Goal: Check status: Check status

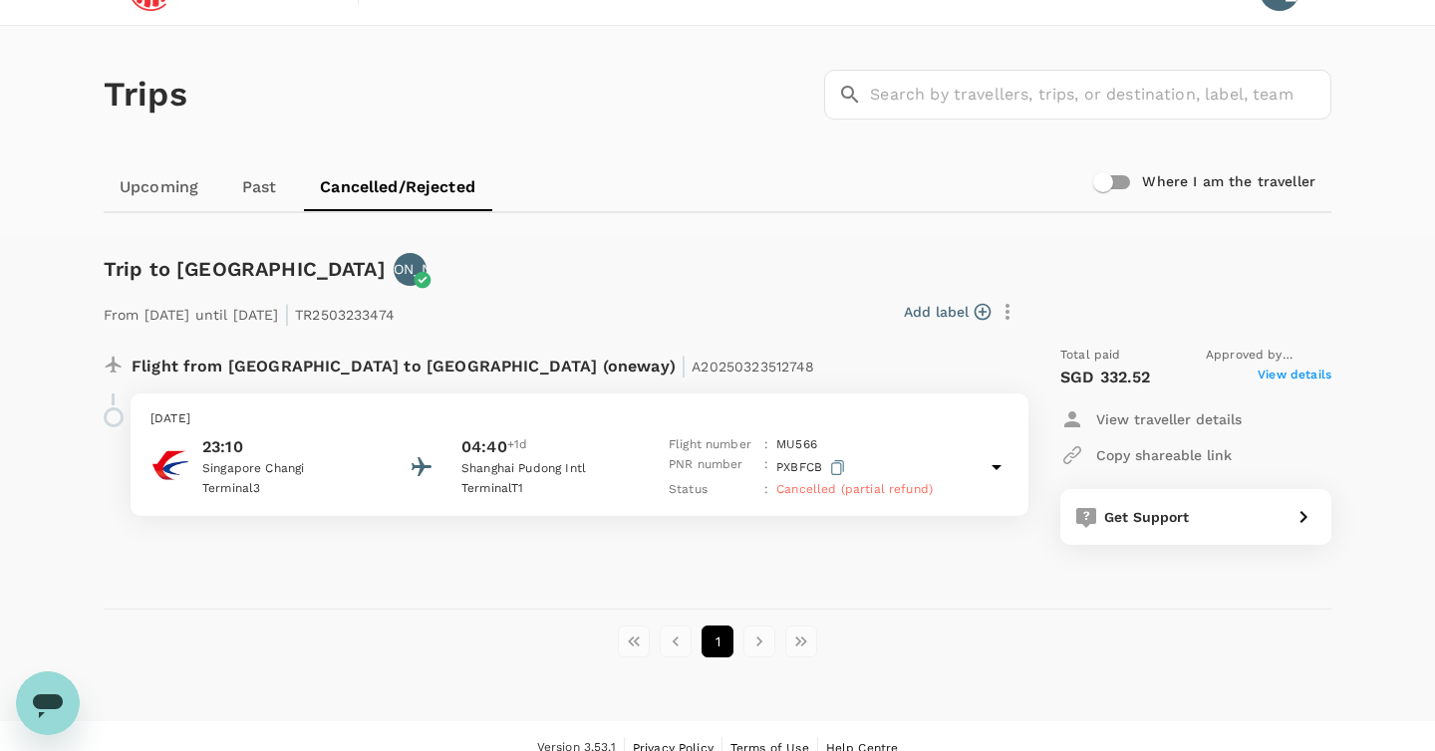
scroll to position [15, 0]
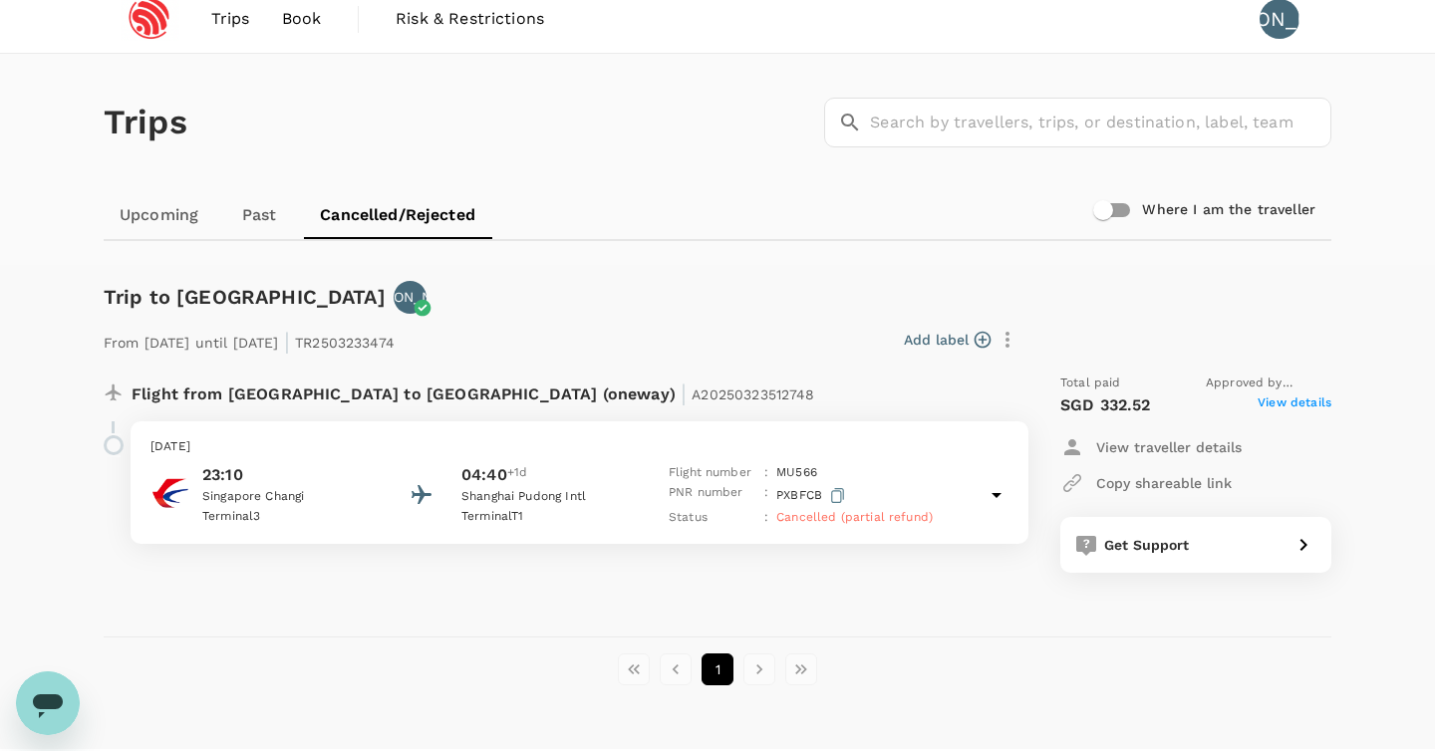
click at [366, 398] on p "Flight from Singapore to China (oneway) | A20250323512748" at bounding box center [474, 392] width 684 height 36
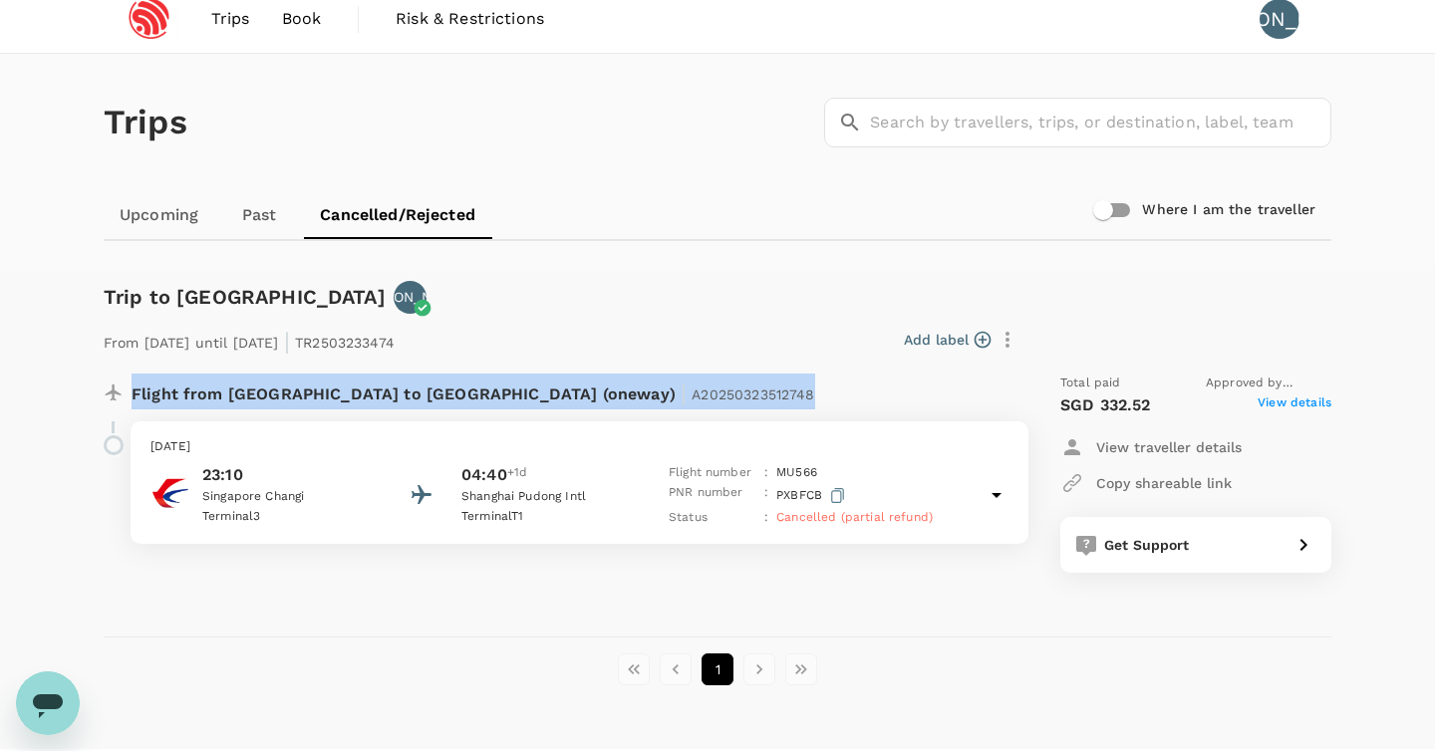
click at [366, 398] on p "Flight from Singapore to China (oneway) | A20250323512748" at bounding box center [474, 392] width 684 height 36
click at [283, 403] on p "Flight from Singapore to China (oneway) | A20250323512748" at bounding box center [474, 392] width 684 height 36
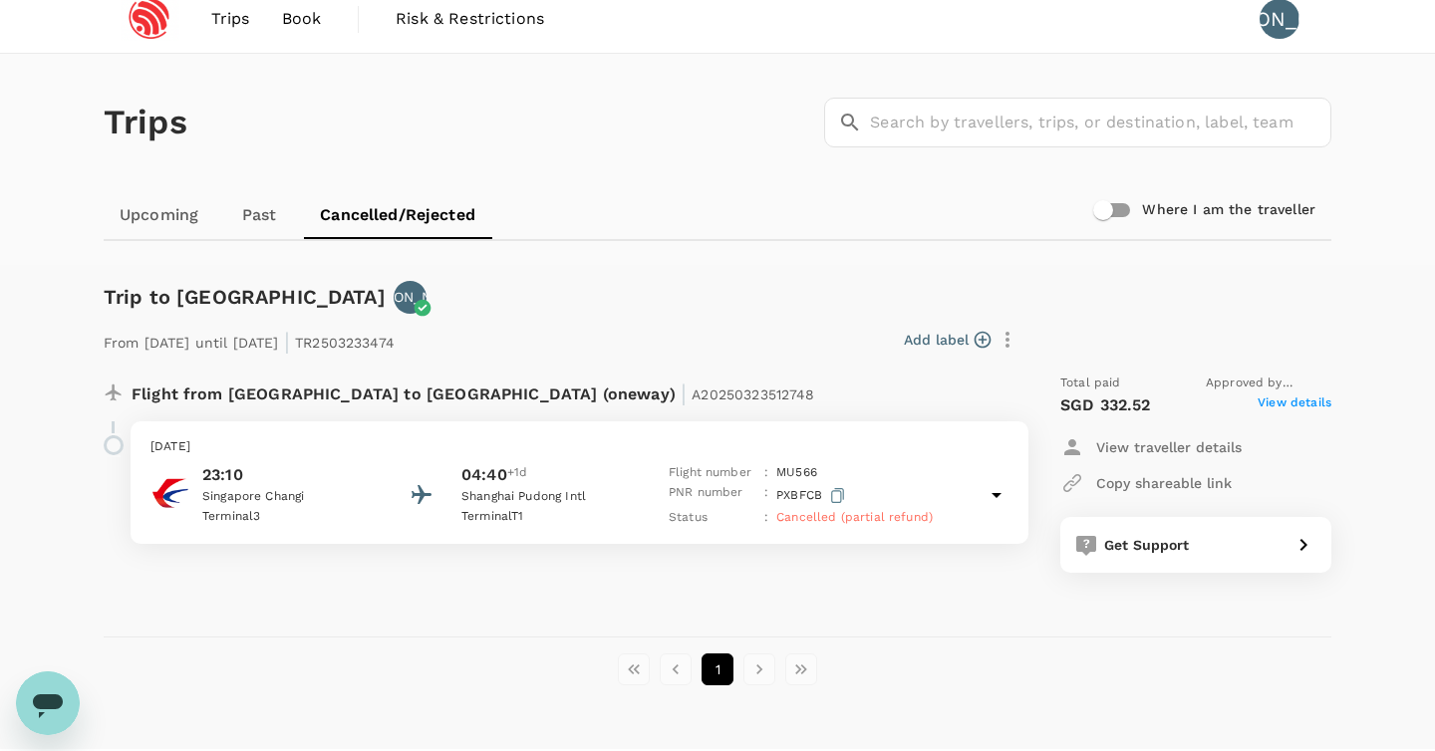
click at [275, 399] on p "Flight from Singapore to China (oneway) | A20250323512748" at bounding box center [474, 392] width 684 height 36
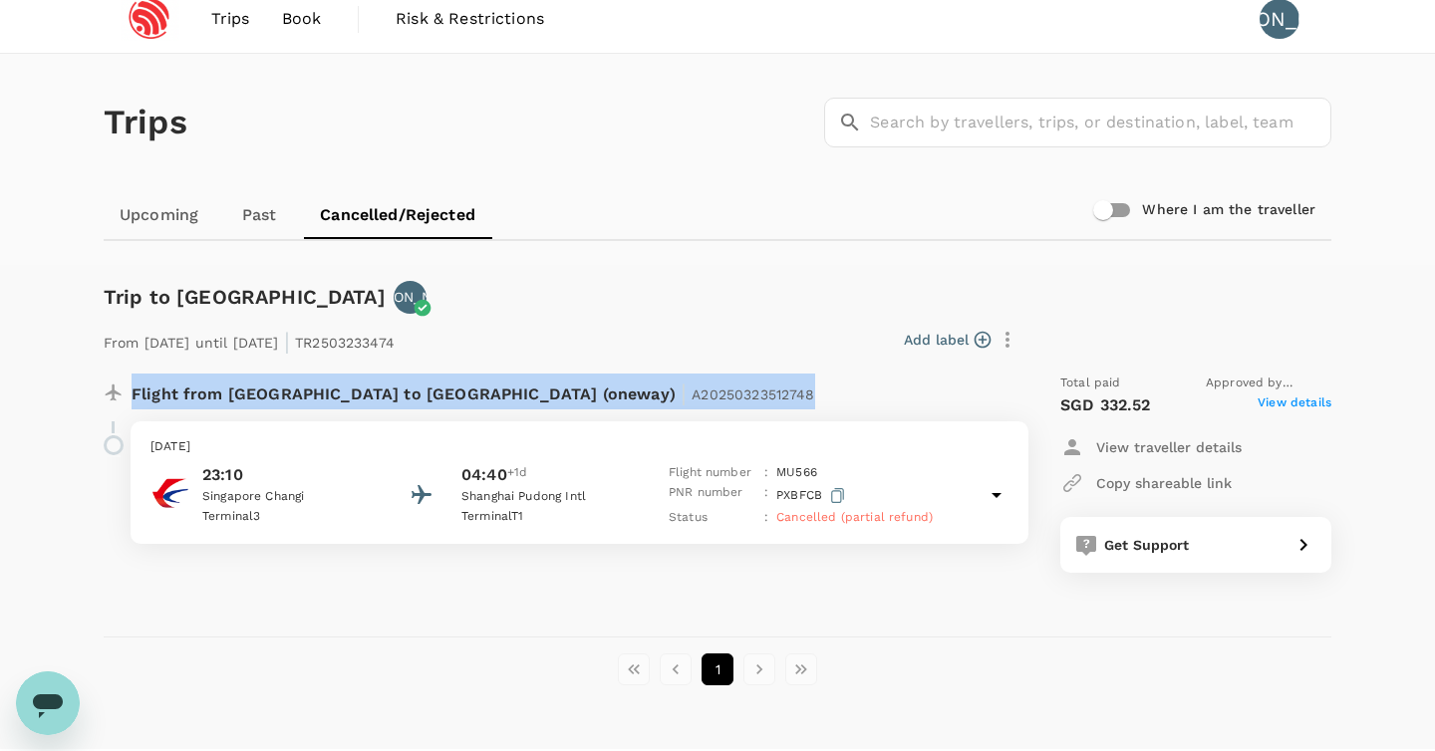
click at [275, 399] on p "Flight from Singapore to China (oneway) | A20250323512748" at bounding box center [474, 392] width 684 height 36
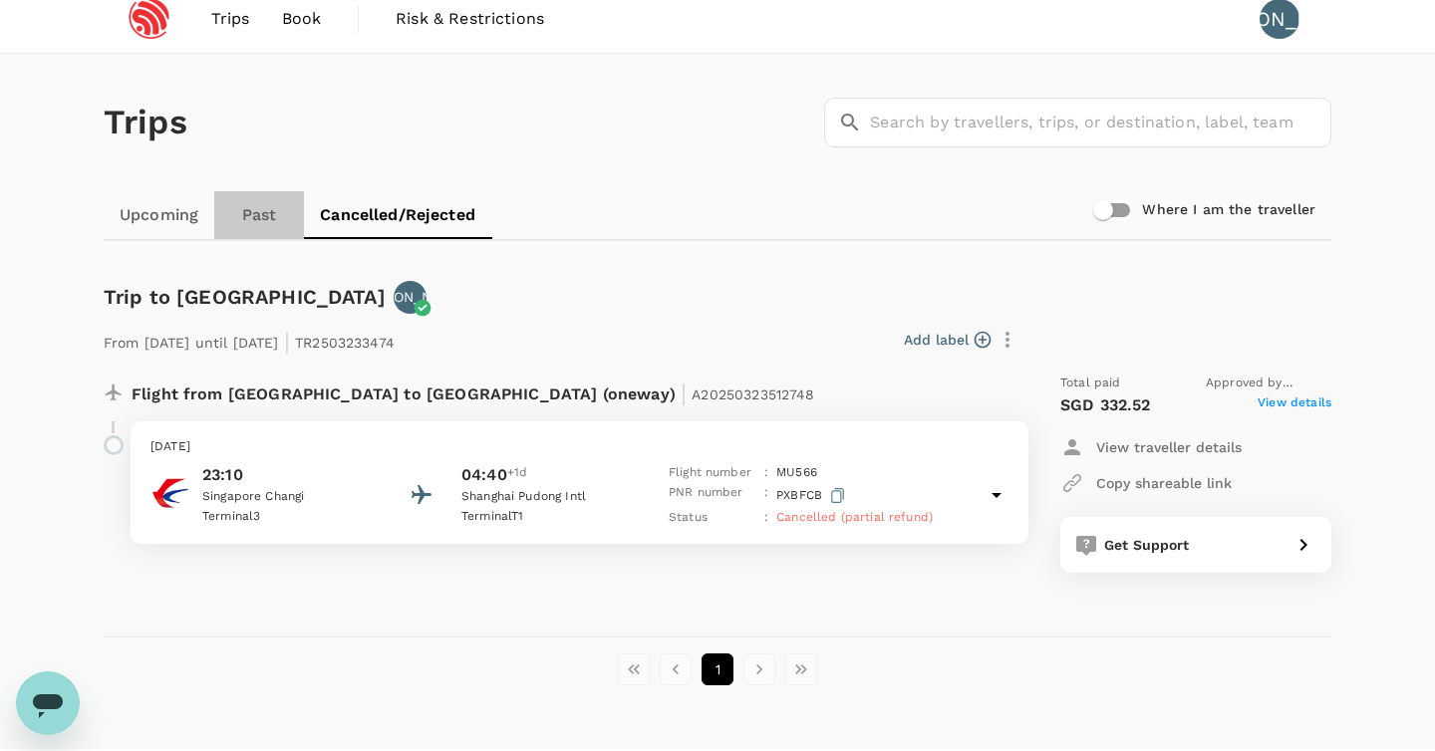
click at [259, 222] on link "Past" at bounding box center [259, 215] width 90 height 48
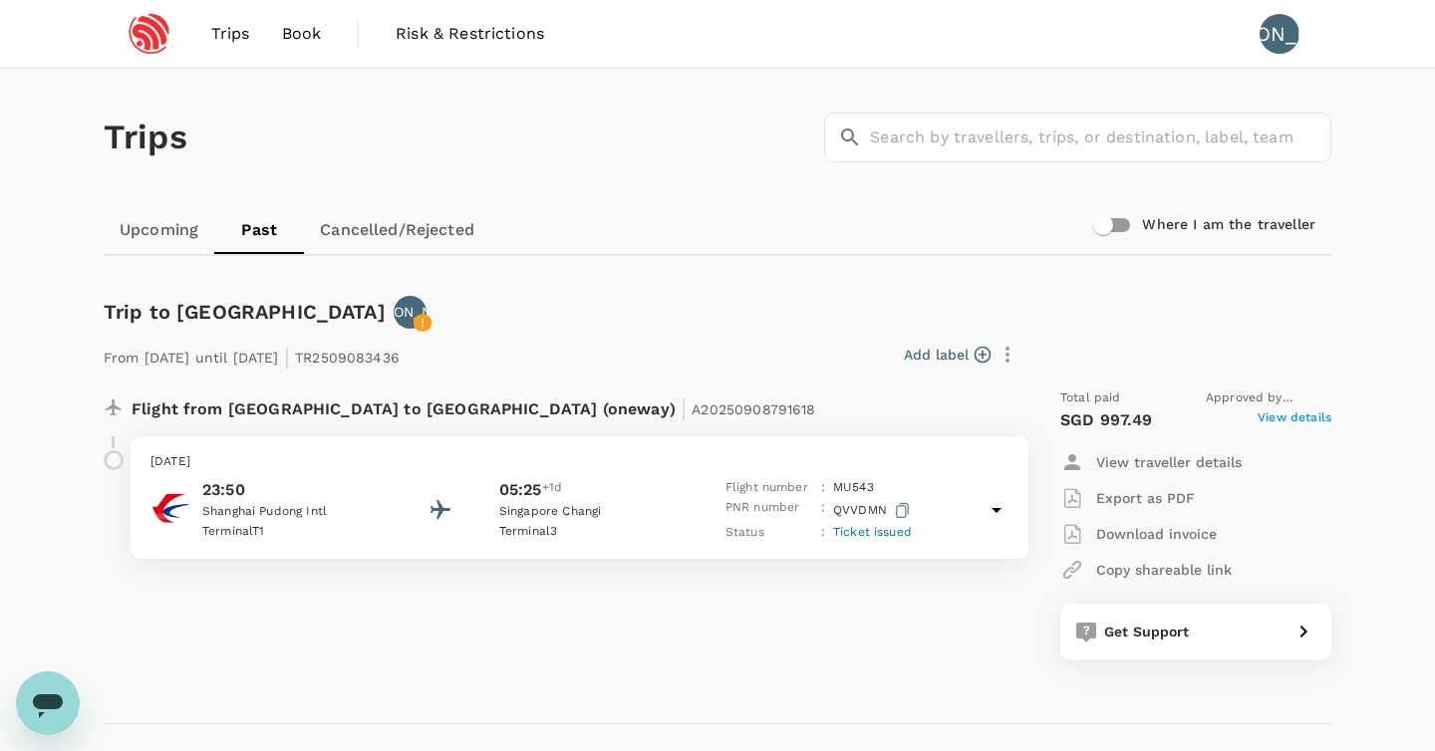
click at [577, 327] on div "From 30 Sep 2025 until 01 Oct 2025 | TR2509083436 Add label Flight from China t…" at bounding box center [701, 494] width 1259 height 395
click at [157, 237] on link "Upcoming" at bounding box center [159, 230] width 111 height 48
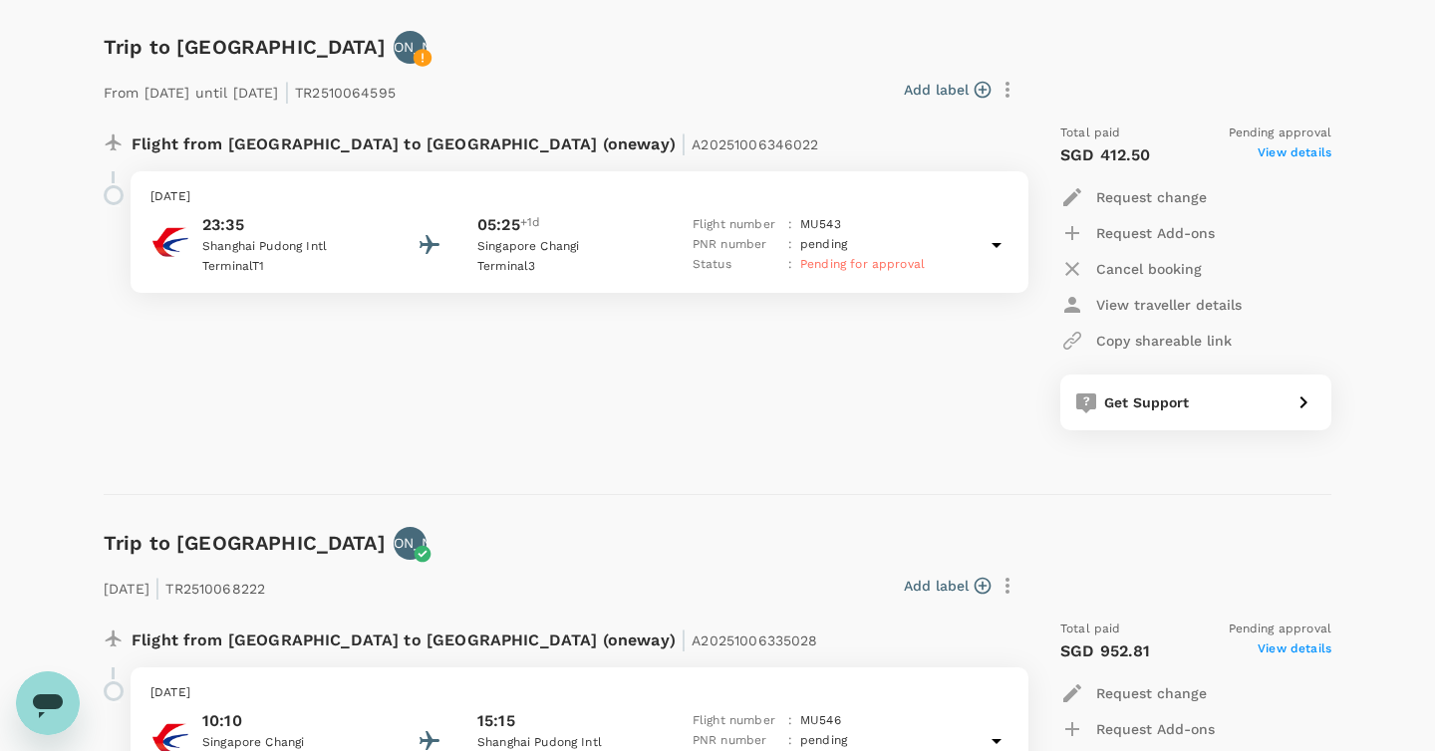
scroll to position [718, 0]
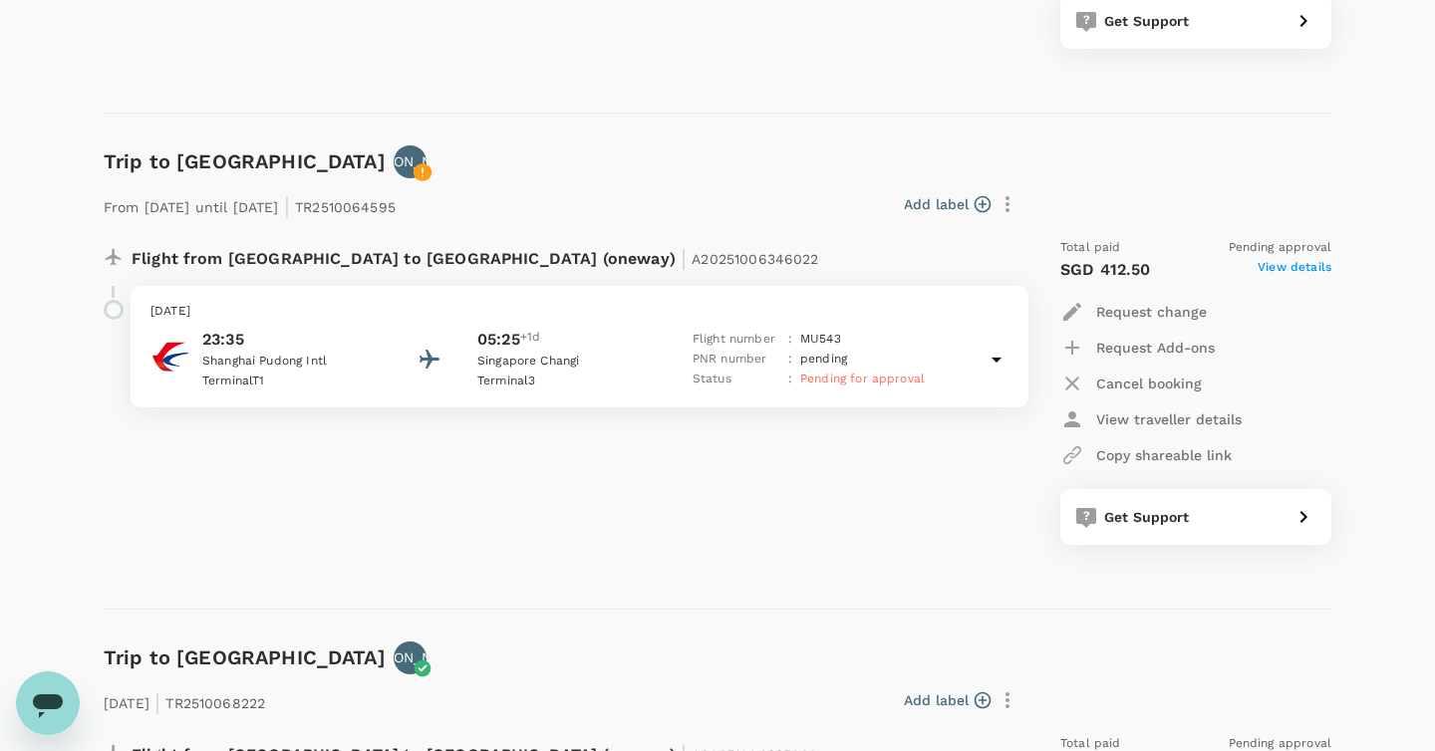
click at [998, 352] on icon at bounding box center [996, 360] width 24 height 24
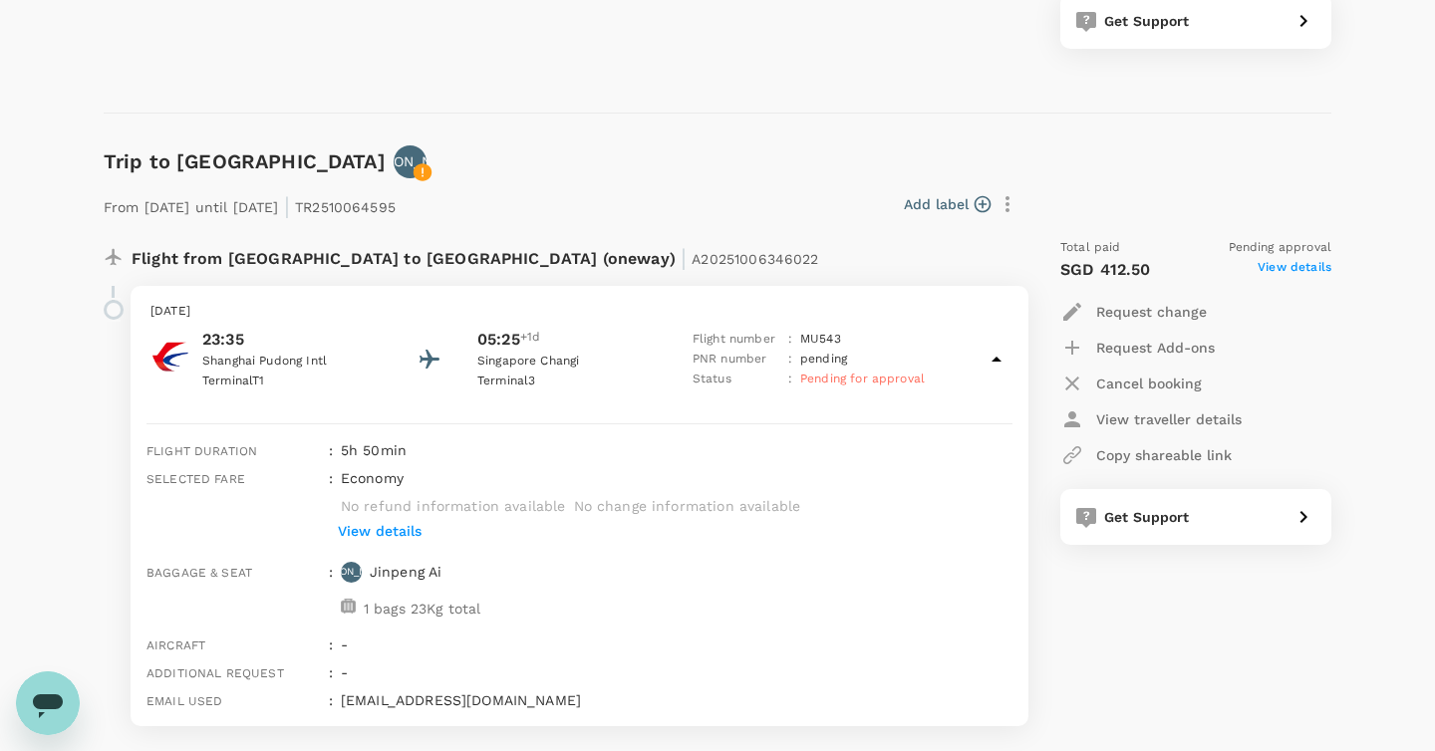
click at [652, 198] on div "Add label" at bounding box center [714, 204] width 621 height 34
click at [1001, 353] on icon at bounding box center [996, 360] width 24 height 24
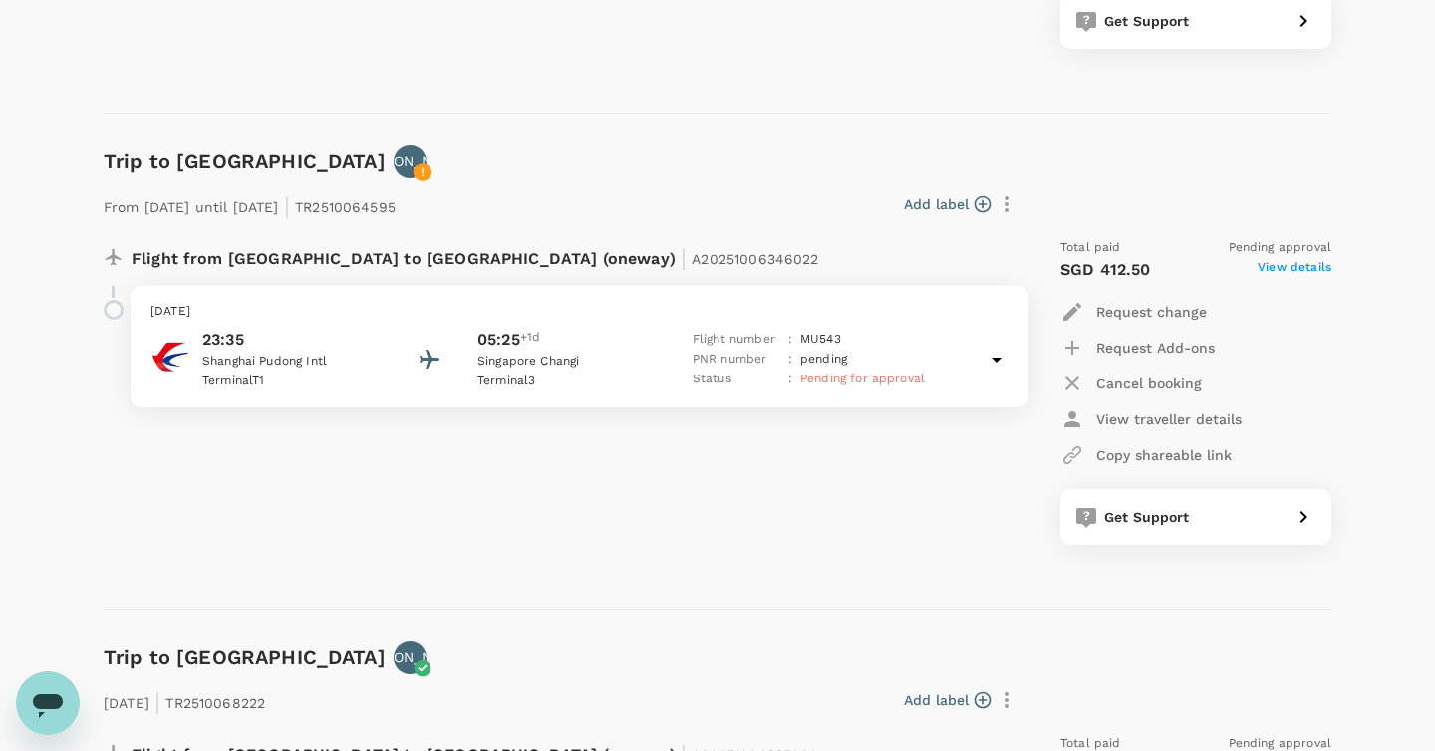
click at [697, 175] on div "From 14 Nov 2025 until 15 Nov 2025 | TR2510064595 Add label Flight from China t…" at bounding box center [701, 361] width 1259 height 430
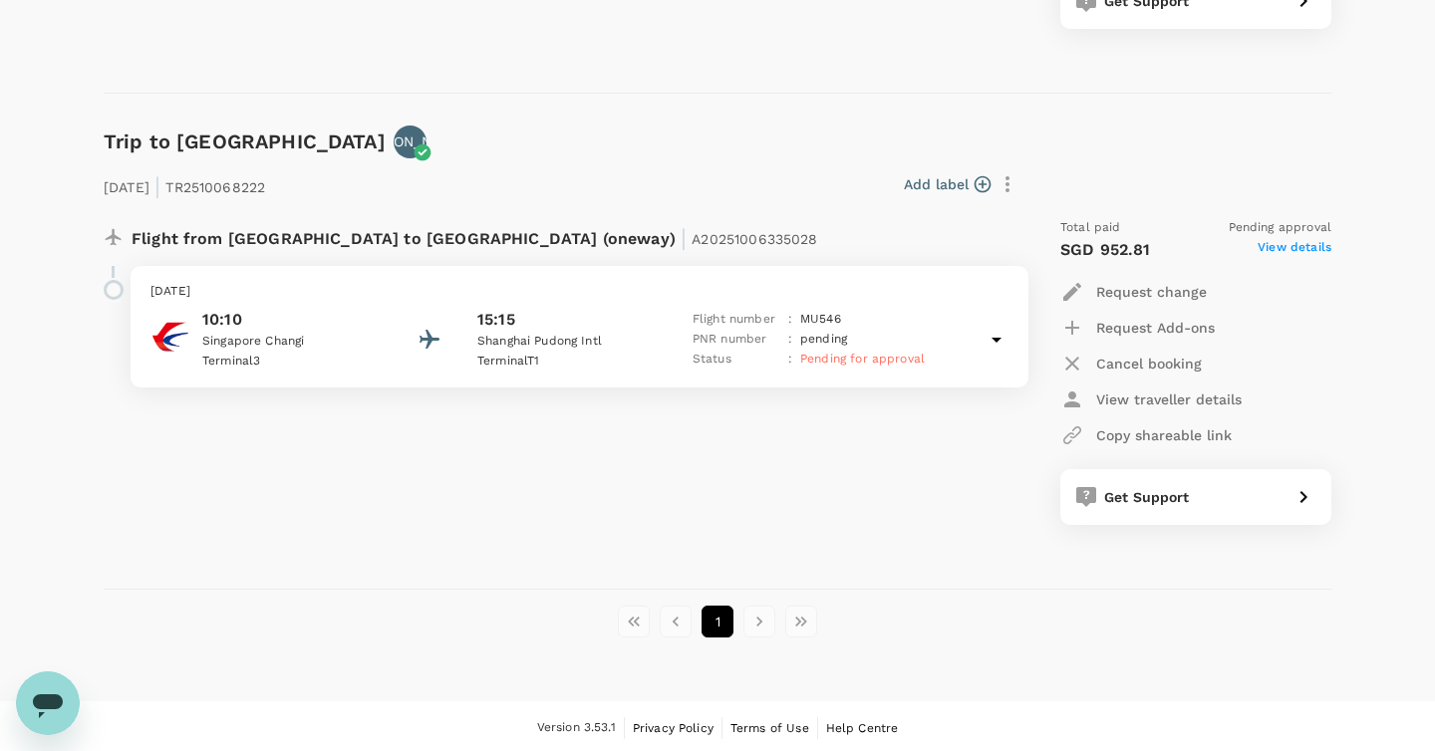
scroll to position [1234, 0]
click at [434, 500] on div "Flight from Singapore to China (oneway) | A20251006335028 Sunday, 23 Nov 2025 1…" at bounding box center [554, 372] width 933 height 339
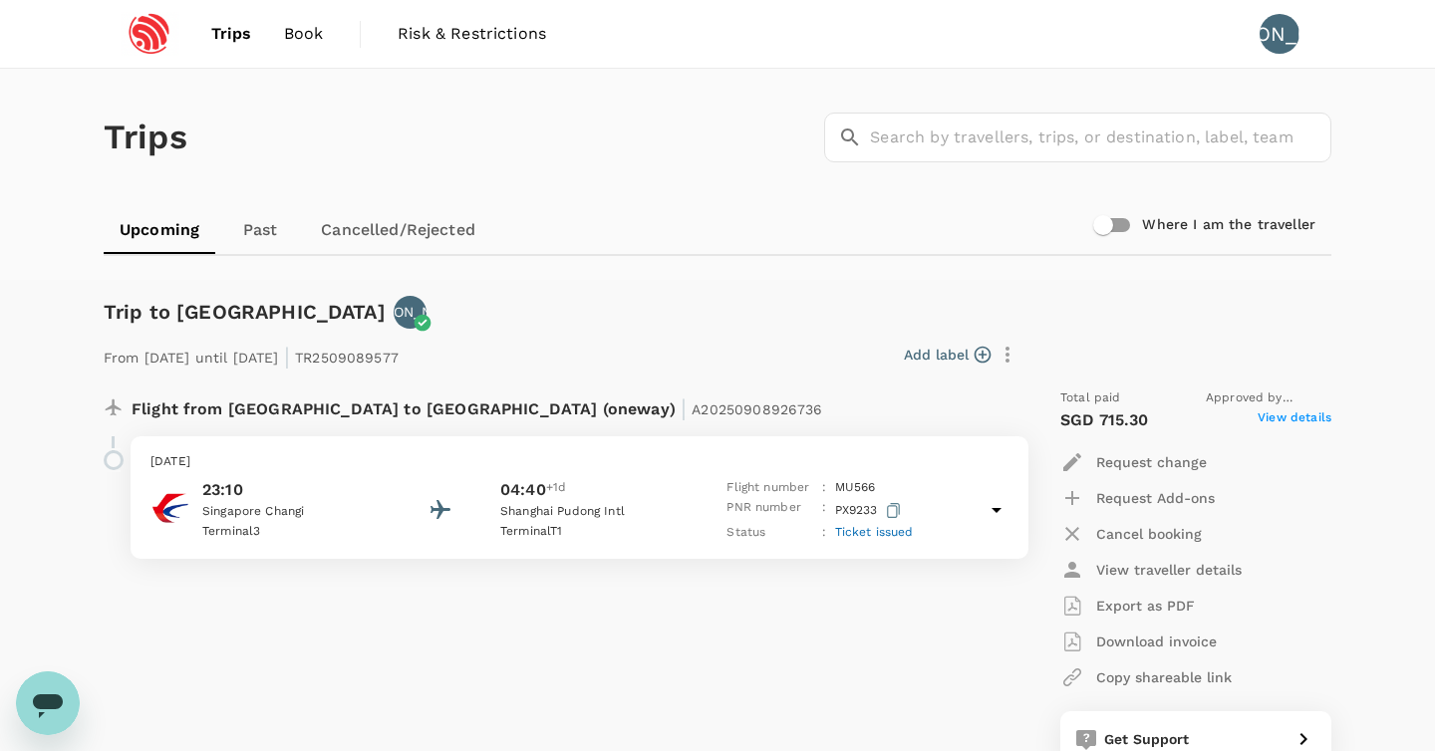
scroll to position [0, 0]
